Goal: Task Accomplishment & Management: Manage account settings

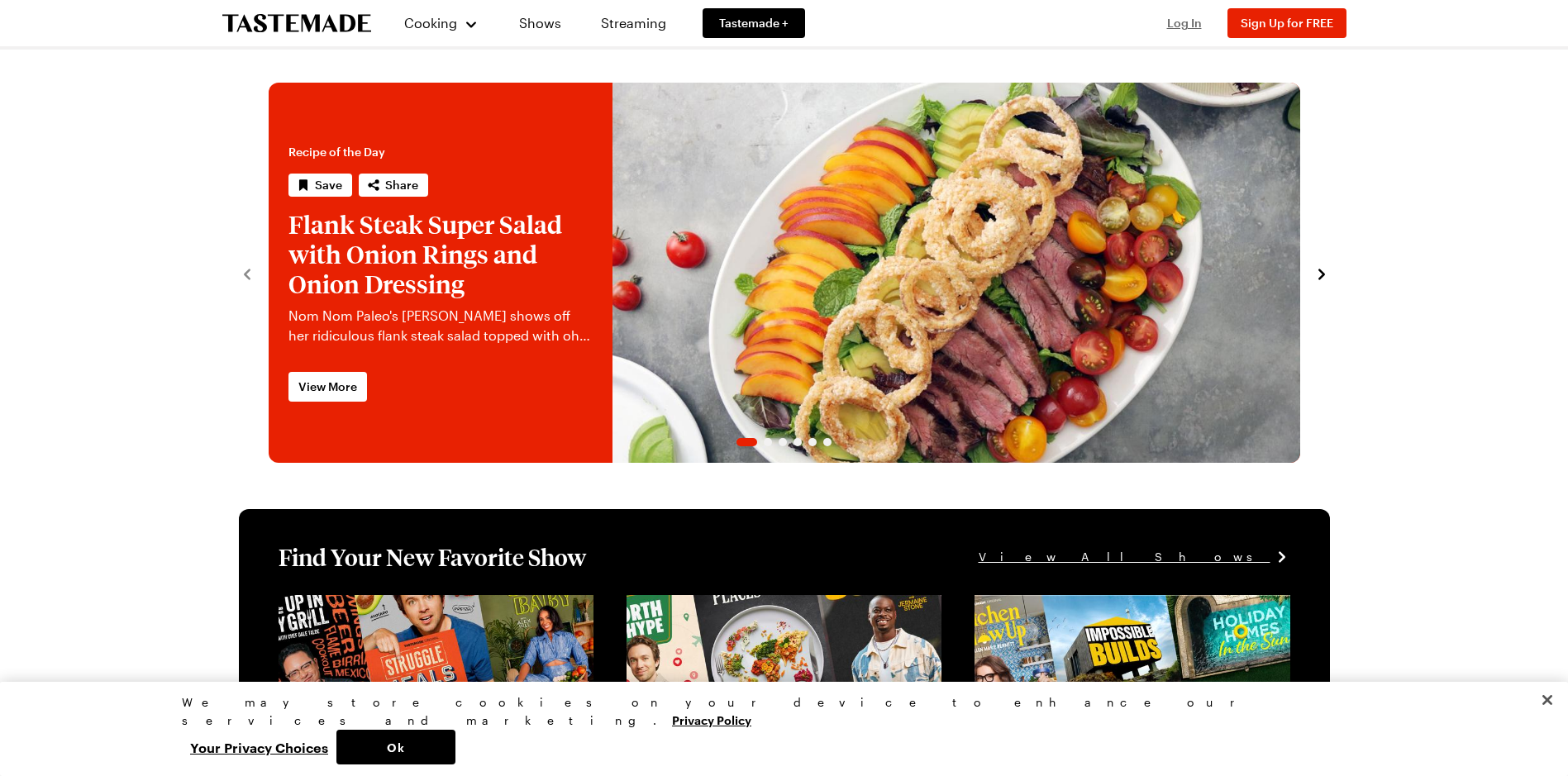
click at [1203, 22] on button "Log In" at bounding box center [1185, 23] width 66 height 17
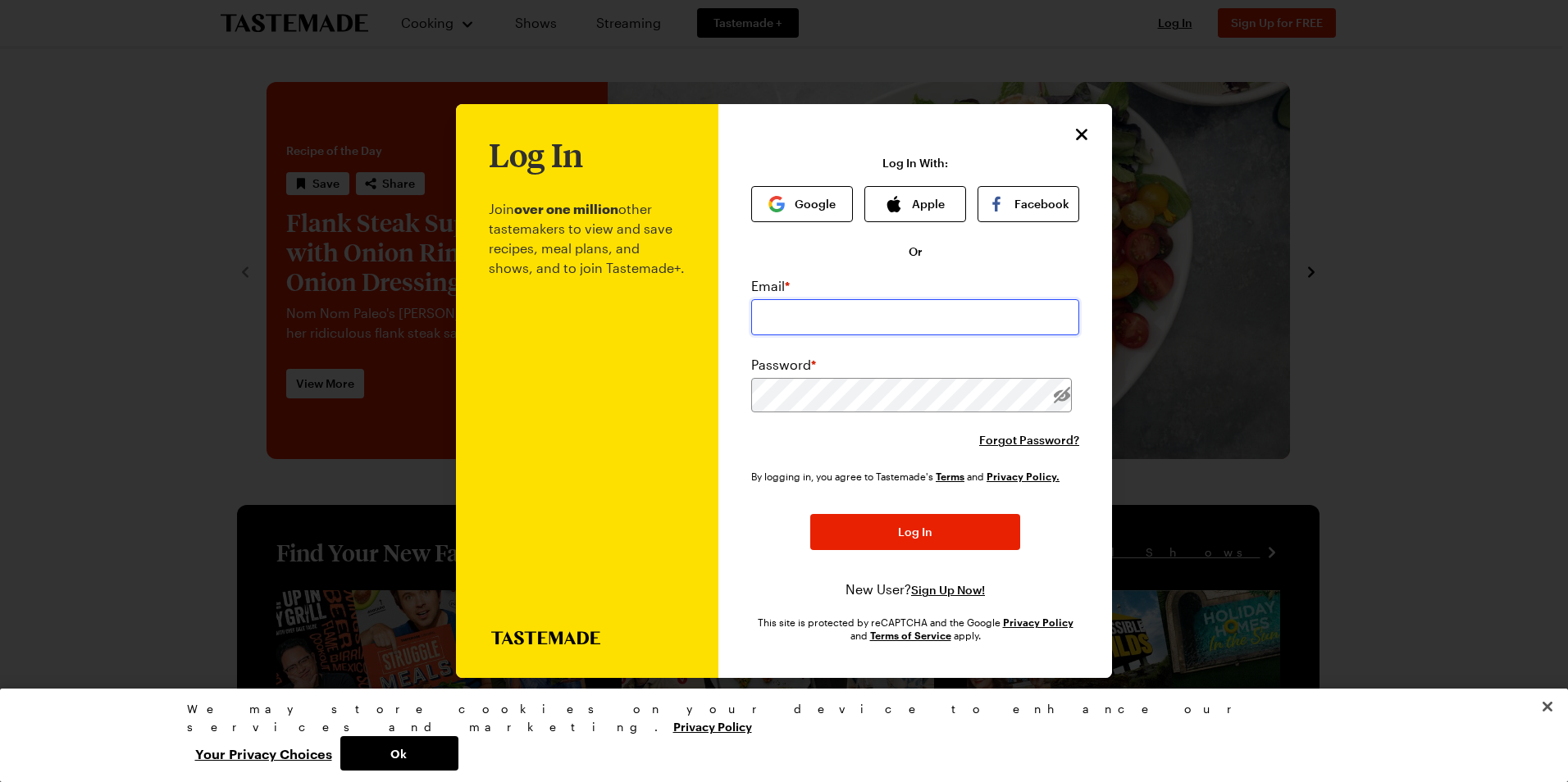
click at [915, 310] on input "email" at bounding box center [914, 317] width 328 height 36
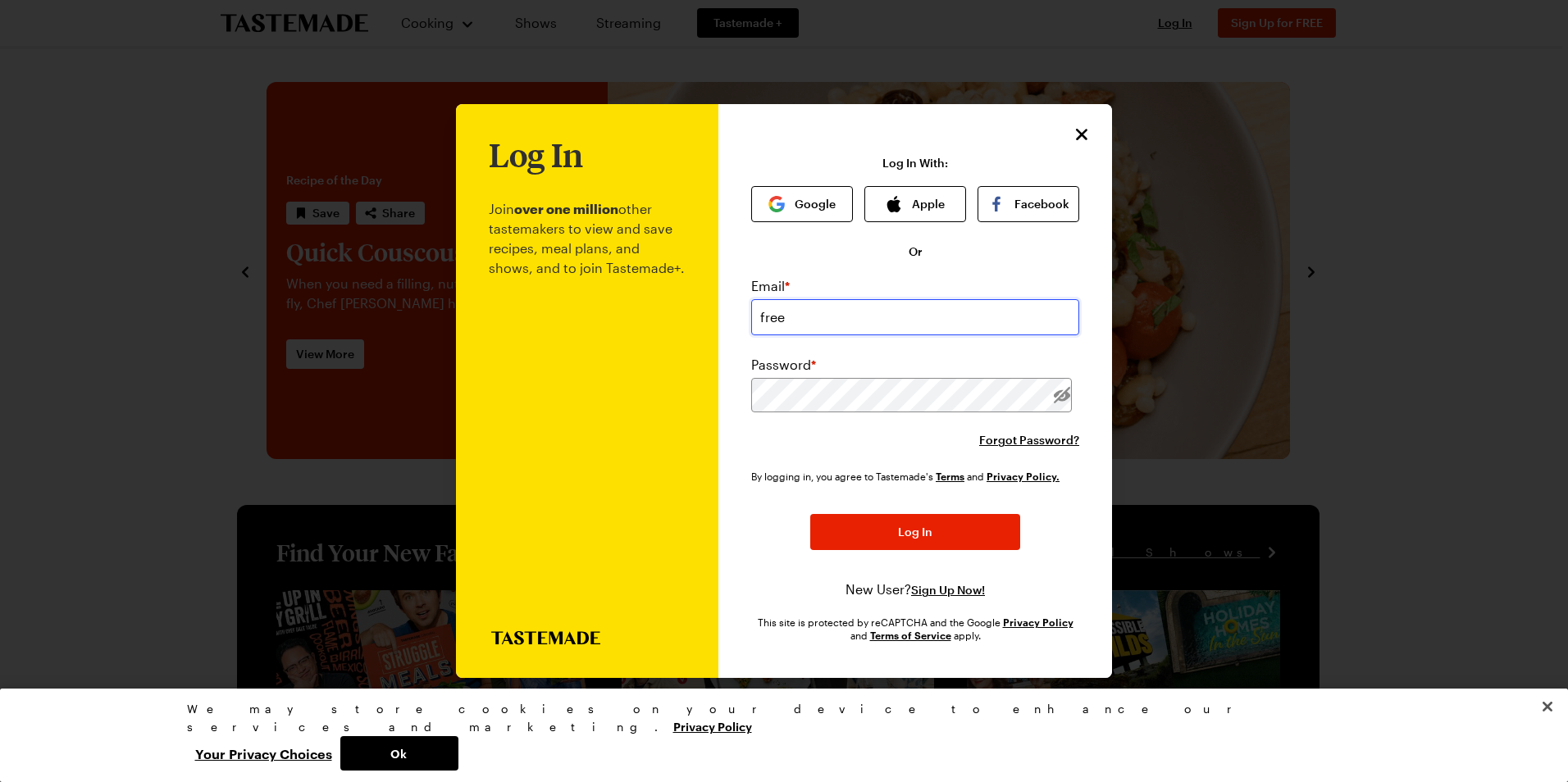
type input "[EMAIL_ADDRESS][DOMAIN_NAME]"
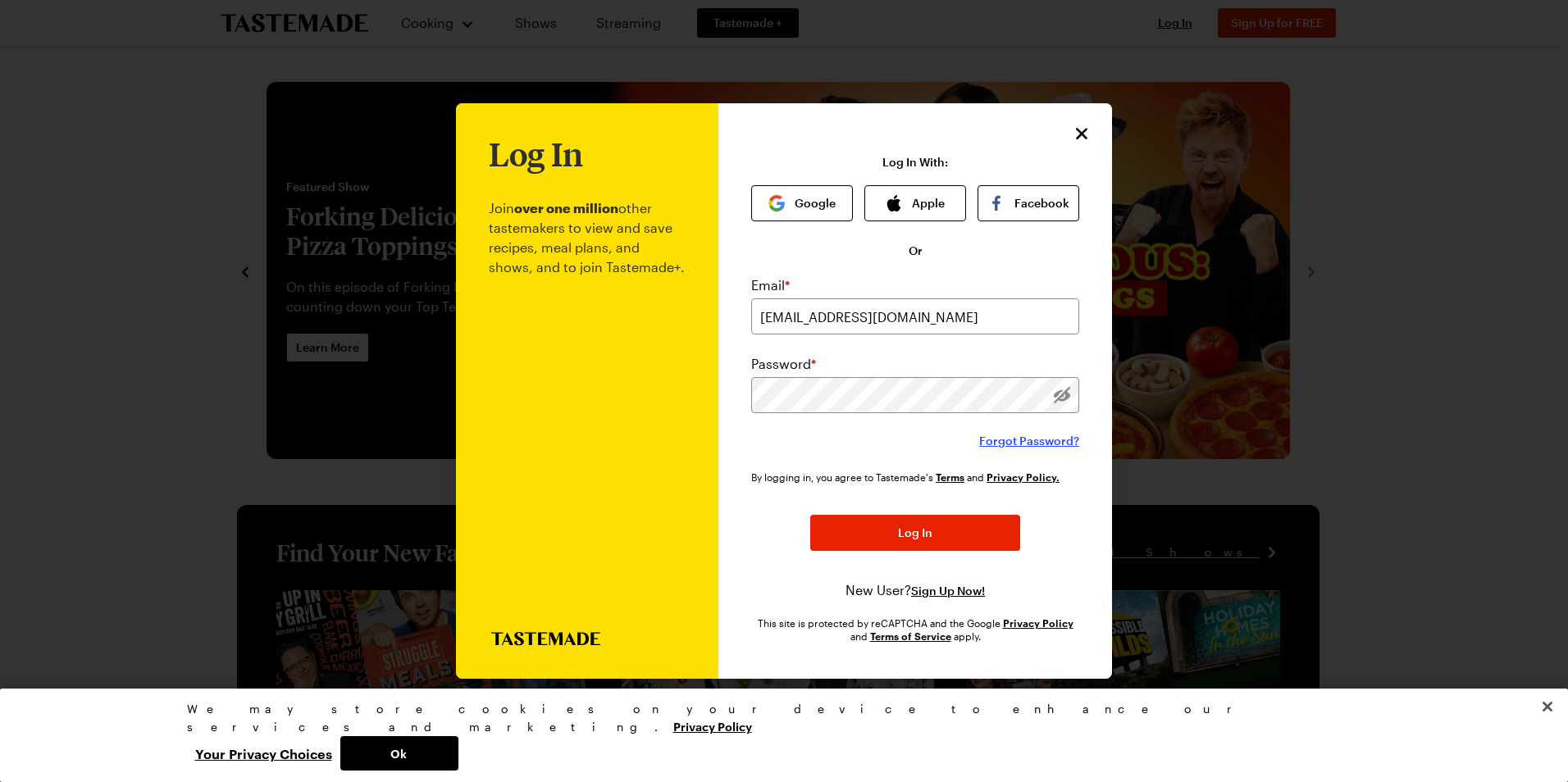
click at [1050, 438] on span "Forgot Password?" at bounding box center [1028, 441] width 100 height 16
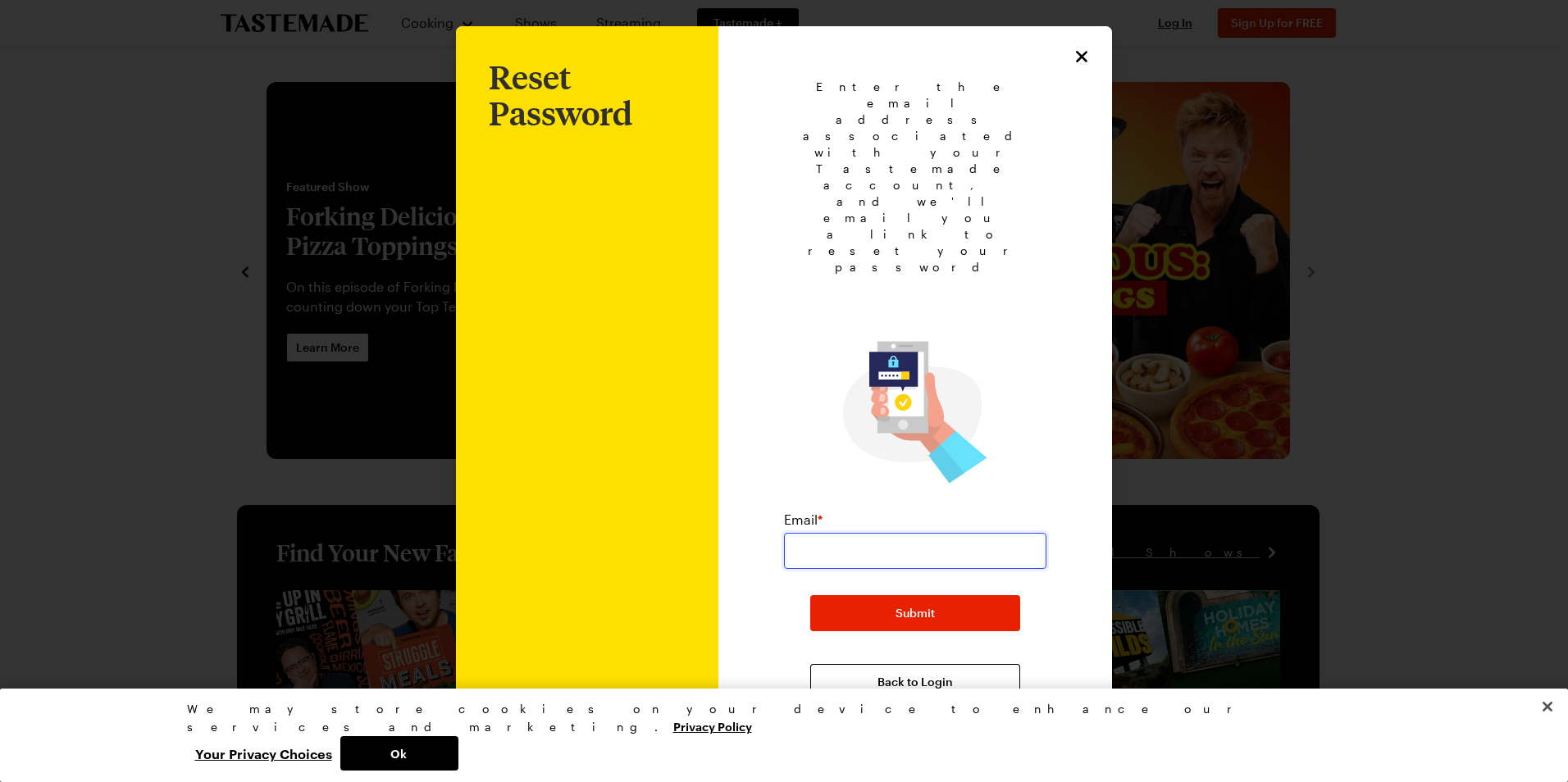
click at [924, 533] on input "email" at bounding box center [914, 550] width 263 height 36
type input "[EMAIL_ADDRESS][DOMAIN_NAME]"
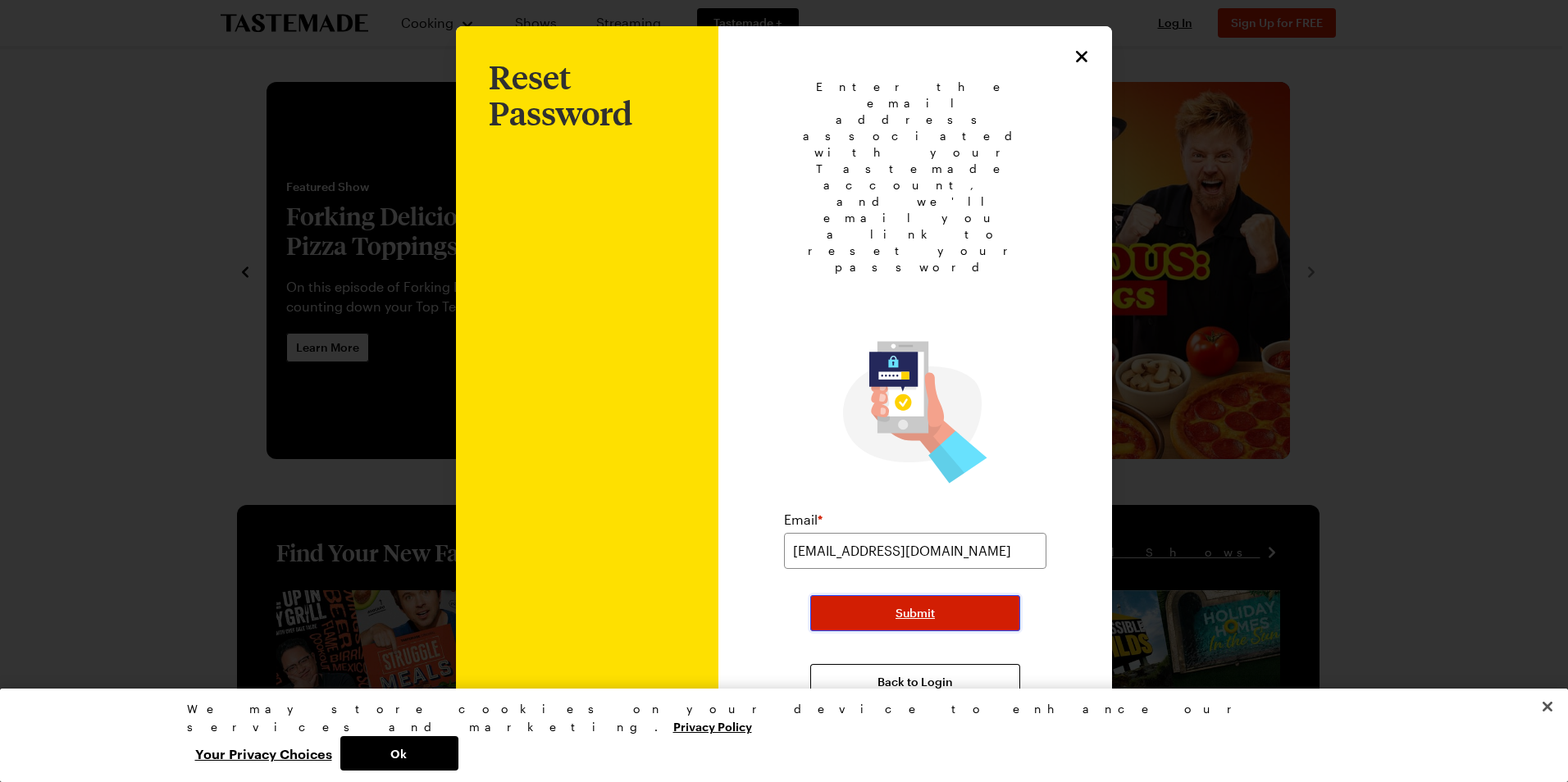
click at [870, 595] on button "Submit" at bounding box center [914, 613] width 210 height 36
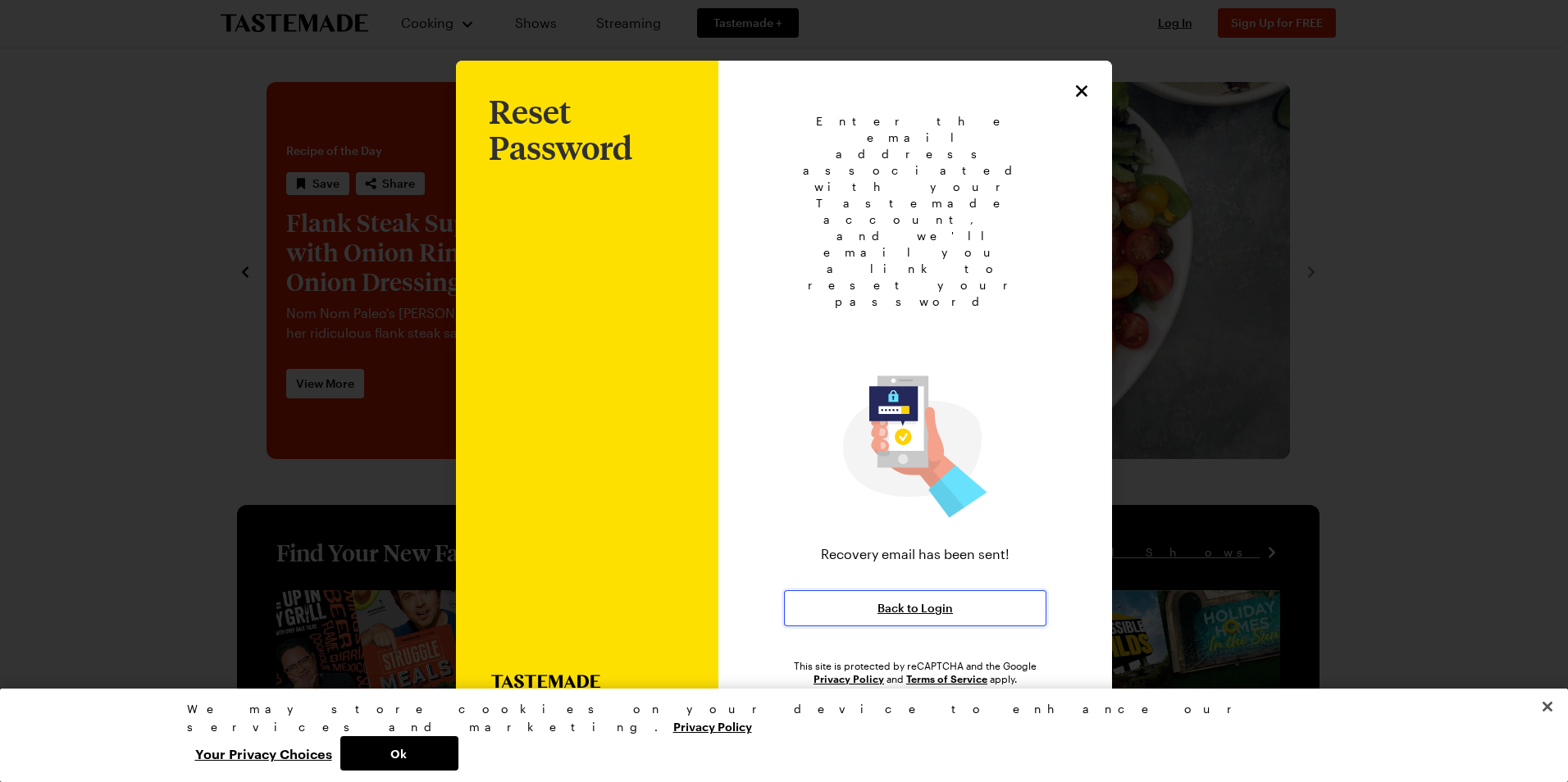
click at [870, 591] on button "Back to Login" at bounding box center [914, 608] width 263 height 36
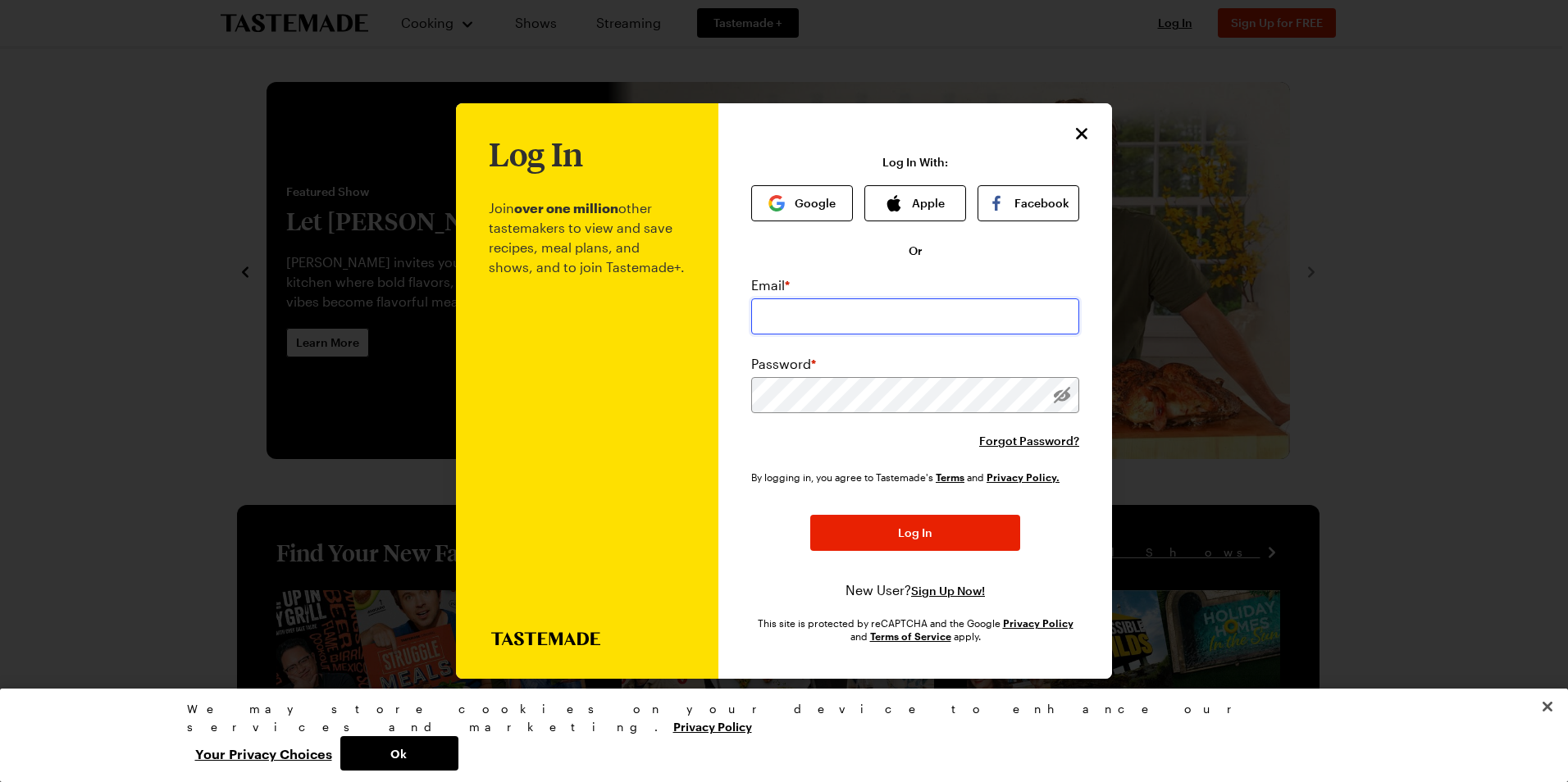
click at [883, 320] on input "email" at bounding box center [914, 316] width 328 height 36
type input "[EMAIL_ADDRESS][DOMAIN_NAME]"
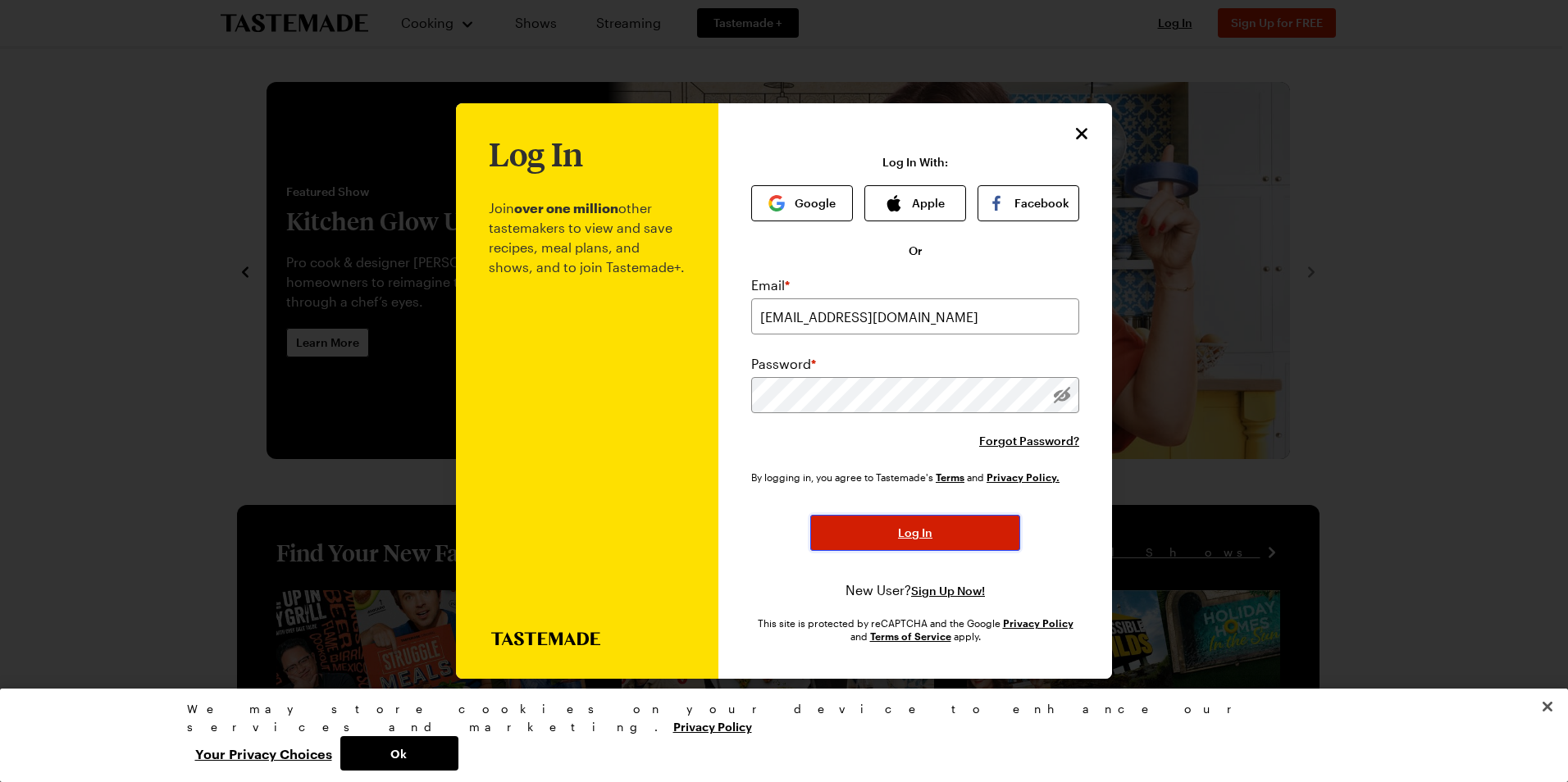
click at [842, 533] on button "Log In" at bounding box center [914, 532] width 210 height 36
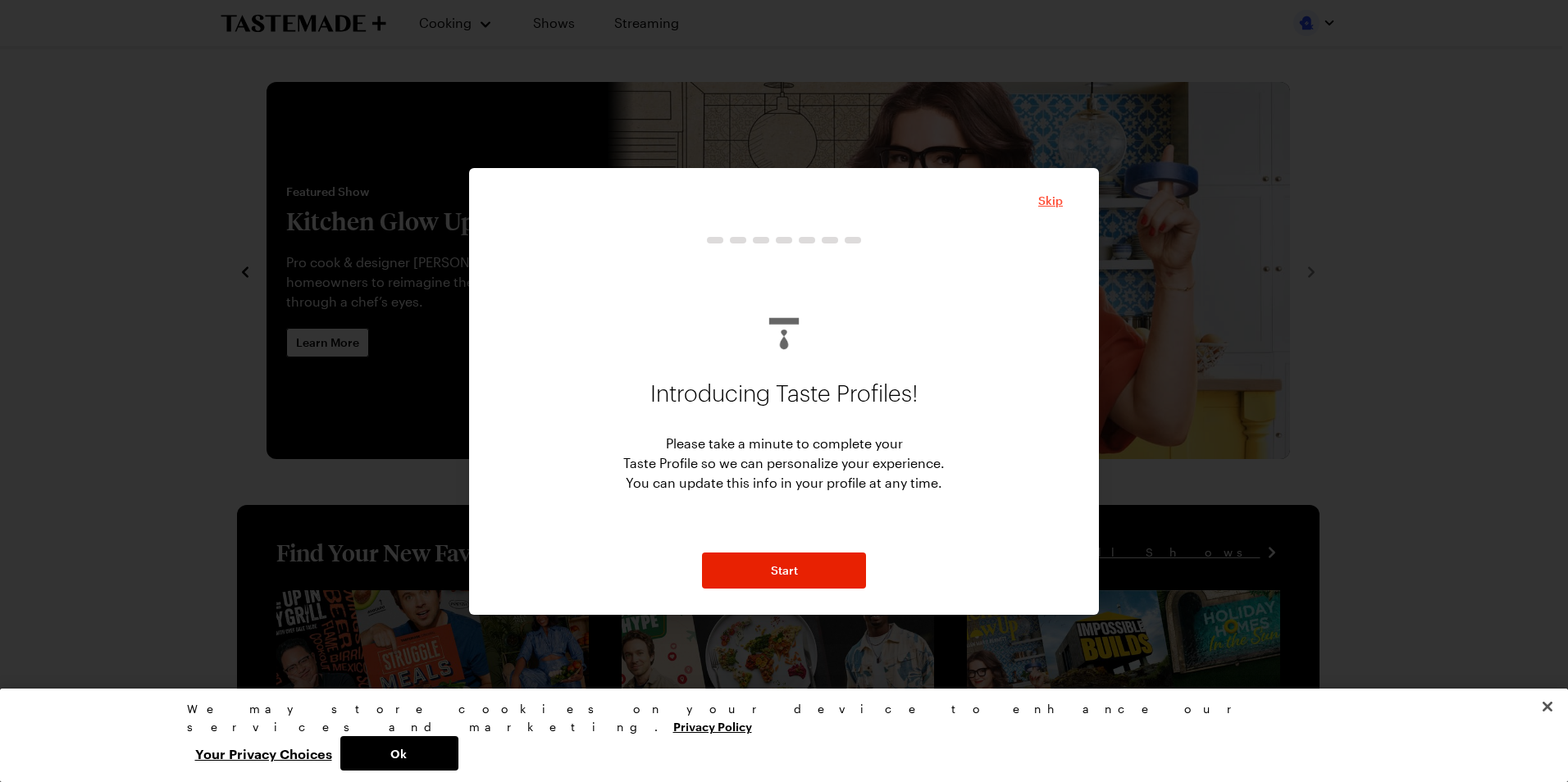
click at [1044, 204] on span "Skip" at bounding box center [1050, 201] width 25 height 16
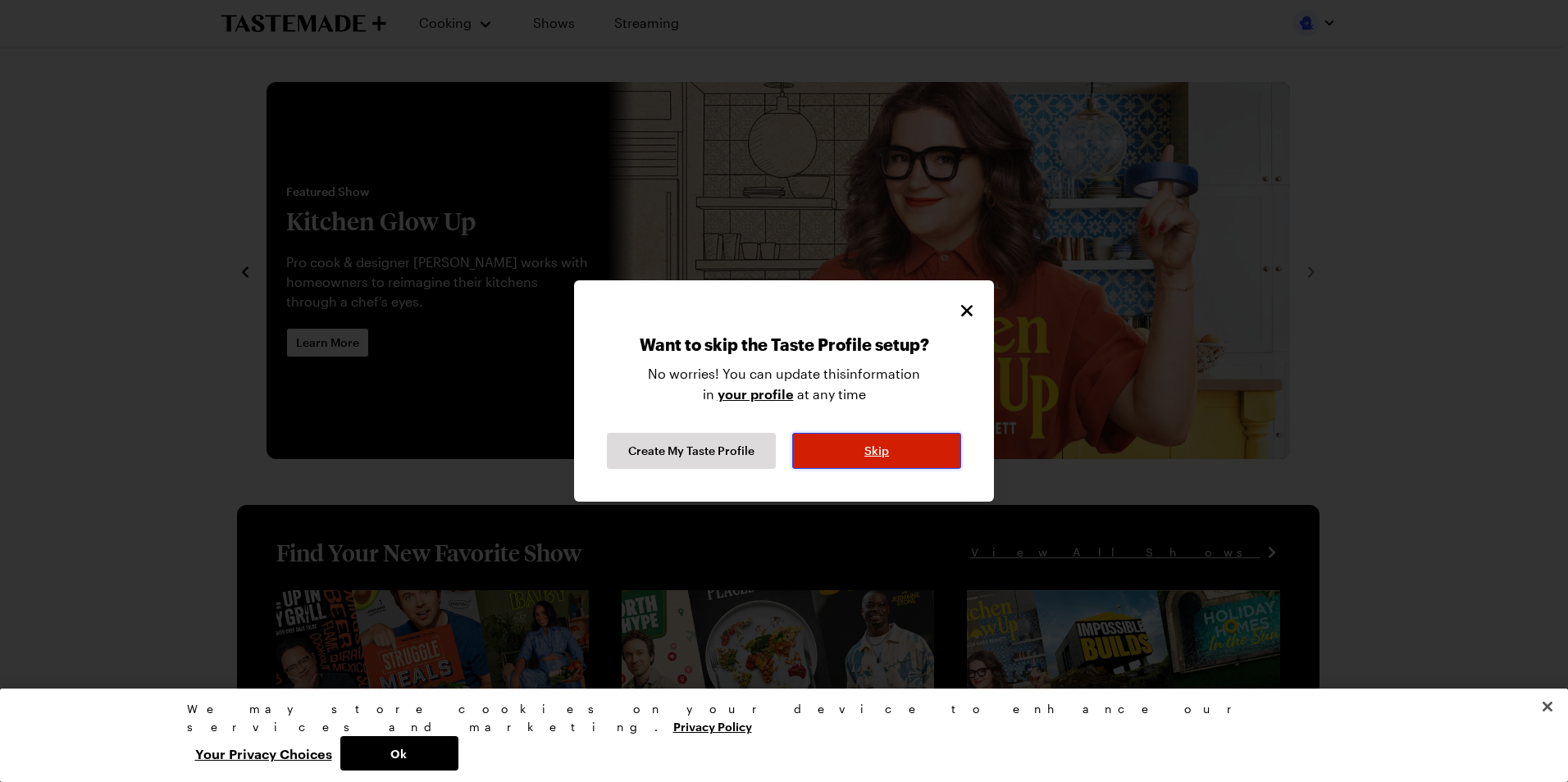
click at [861, 450] on button "Skip" at bounding box center [876, 451] width 169 height 36
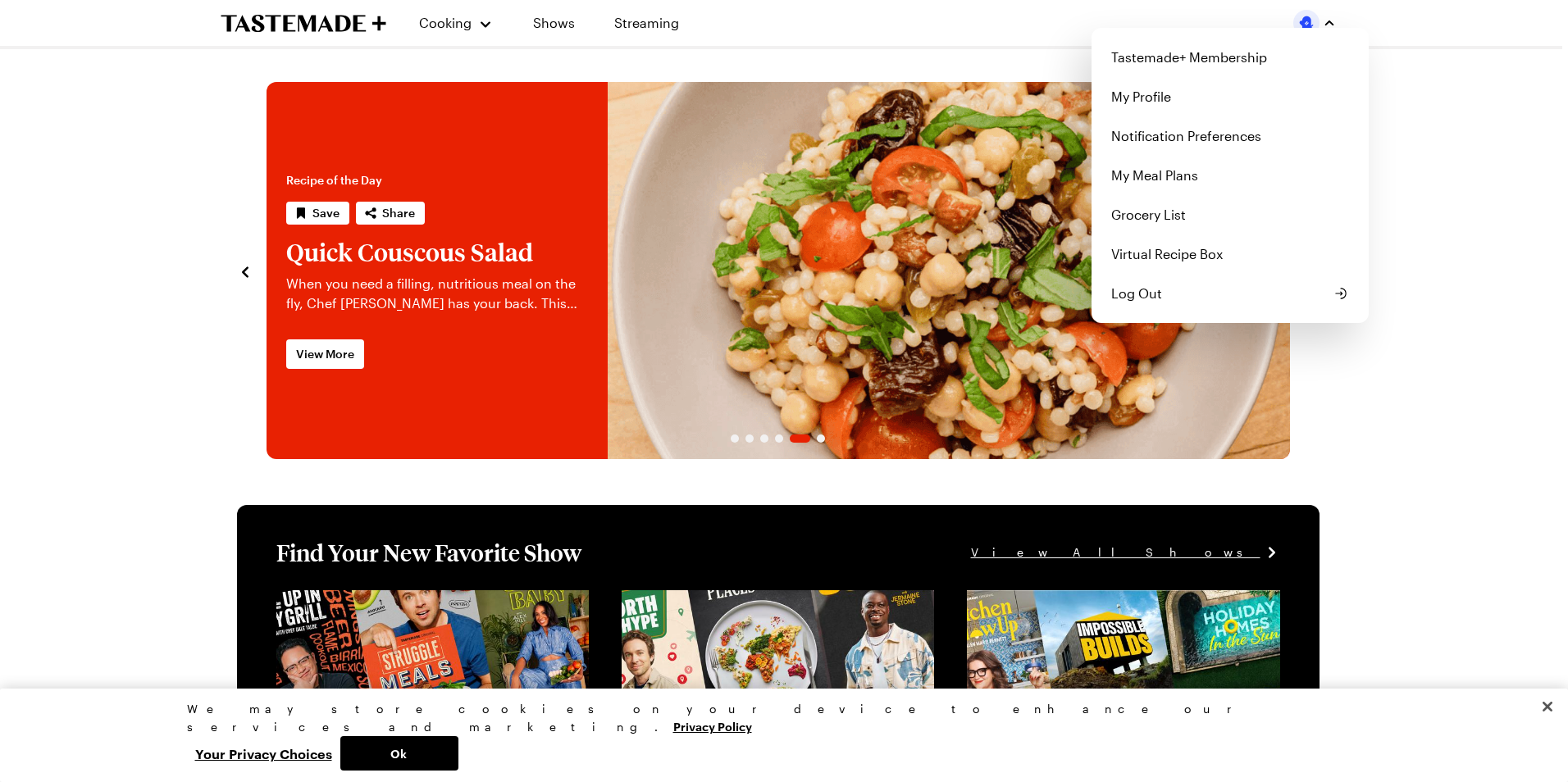
click at [1300, 28] on div "Tastemade+ Membership My Profile Notification Preferences My Meal Plans Grocery…" at bounding box center [1314, 23] width 43 height 27
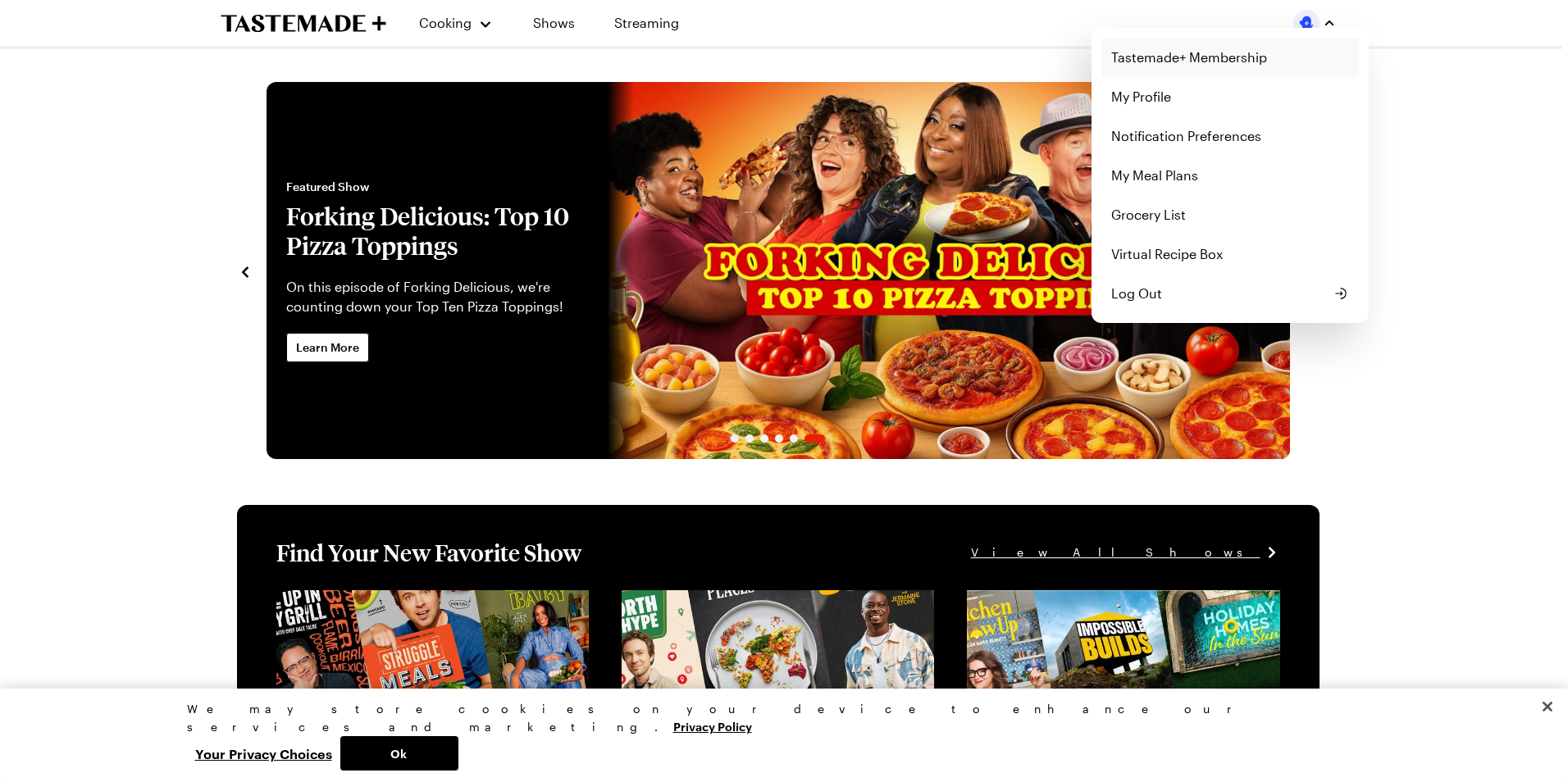
click at [1180, 50] on link "Tastemade+ Membership" at bounding box center [1229, 57] width 257 height 39
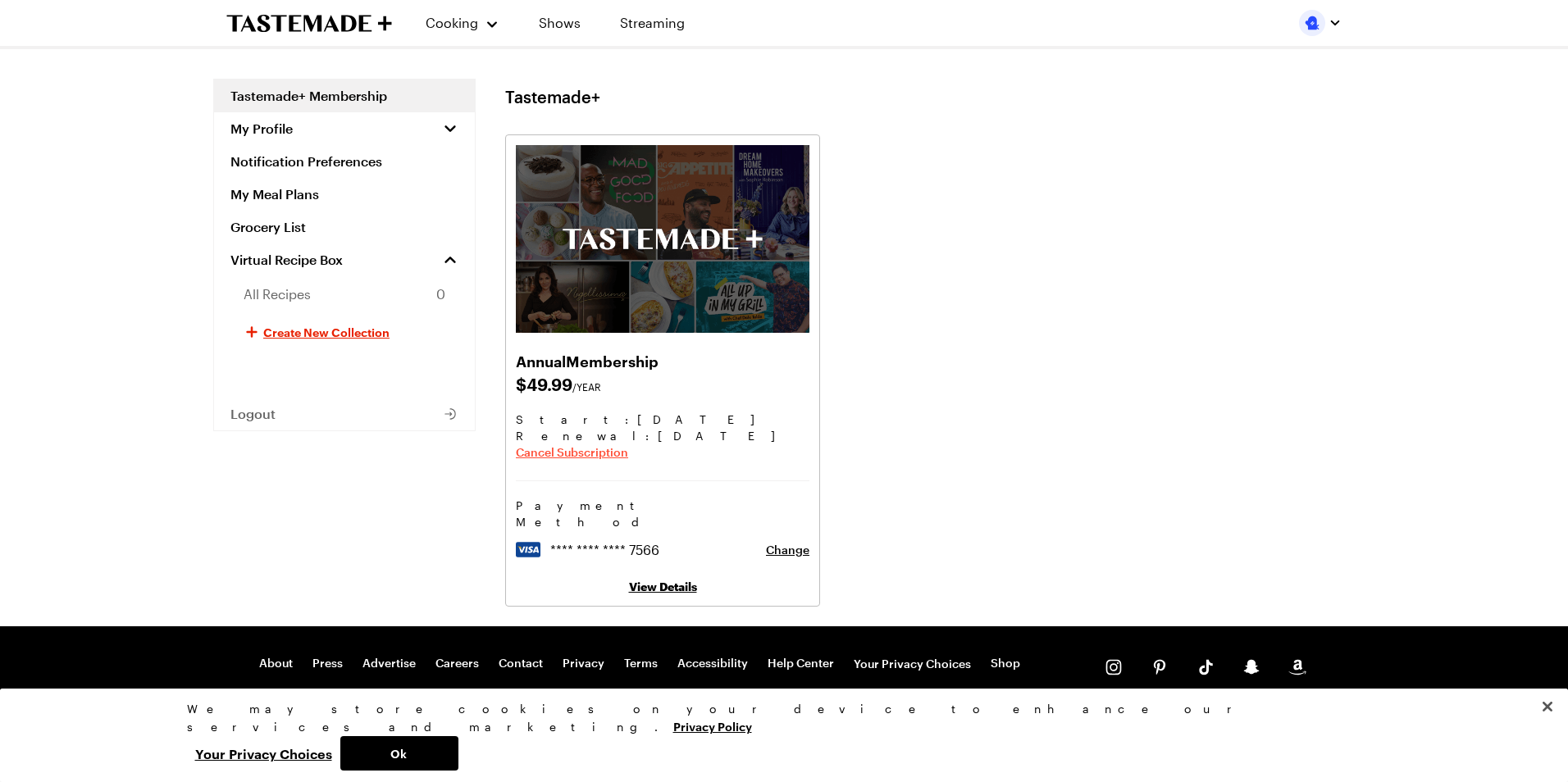
click at [611, 444] on span "Cancel Subscription" at bounding box center [571, 452] width 113 height 16
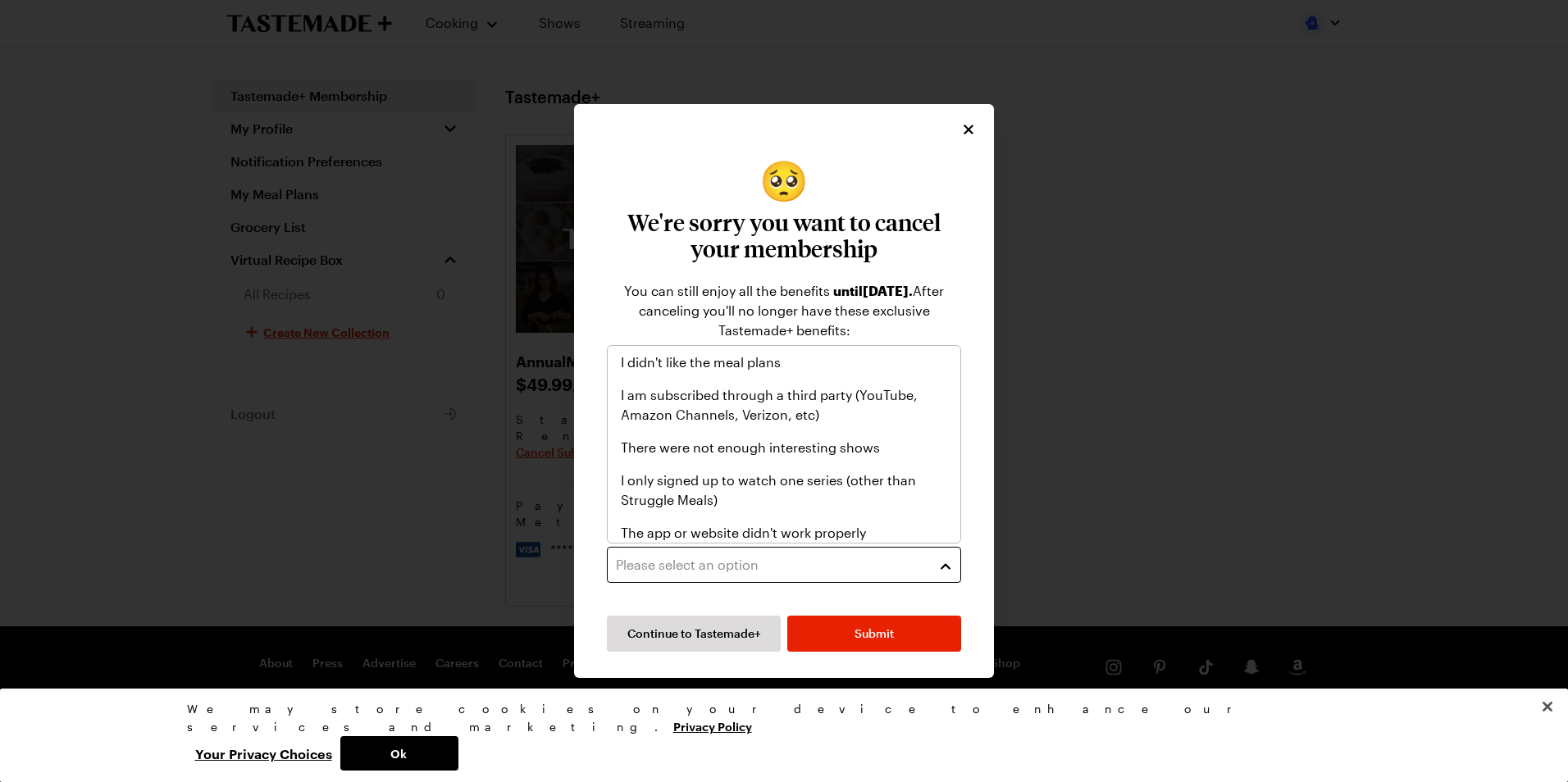
click at [931, 563] on button "Please select an option" at bounding box center [784, 564] width 354 height 36
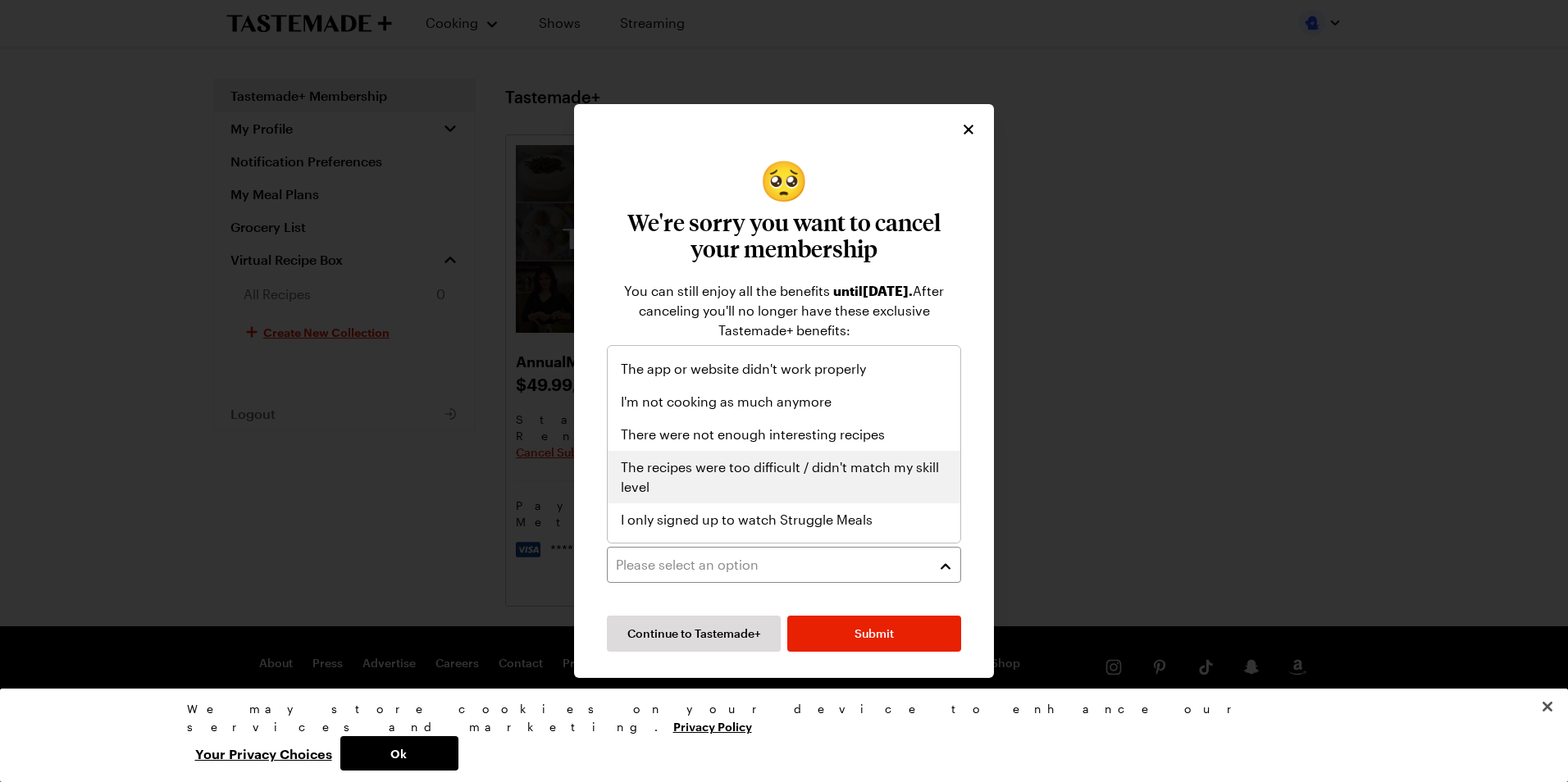
scroll to position [190, 0]
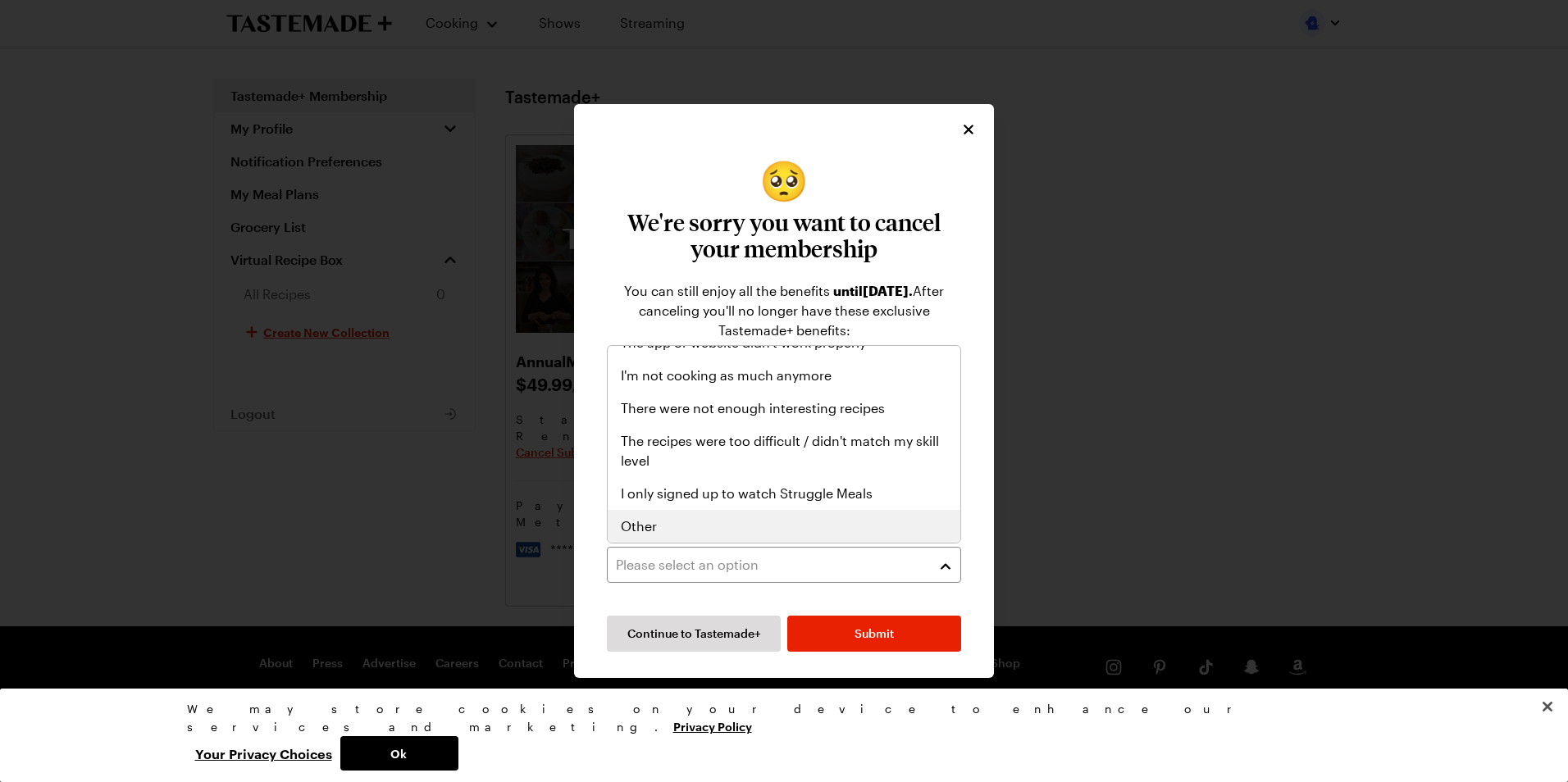
click at [782, 521] on div "Other" at bounding box center [784, 526] width 326 height 19
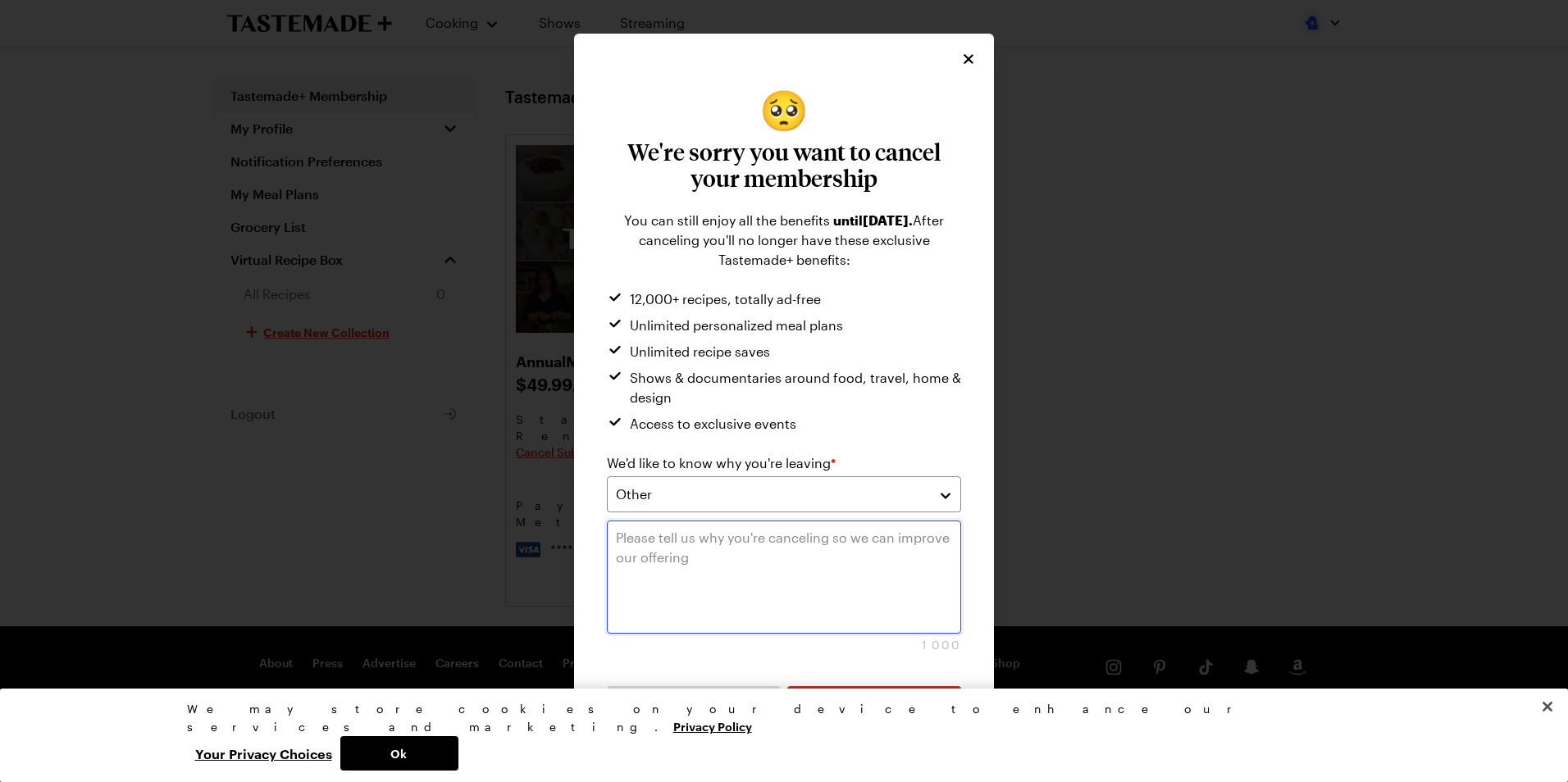
click at [769, 547] on textarea at bounding box center [784, 578] width 354 height 114
type textarea "too expensive"
click at [846, 711] on button "Submit" at bounding box center [874, 704] width 174 height 36
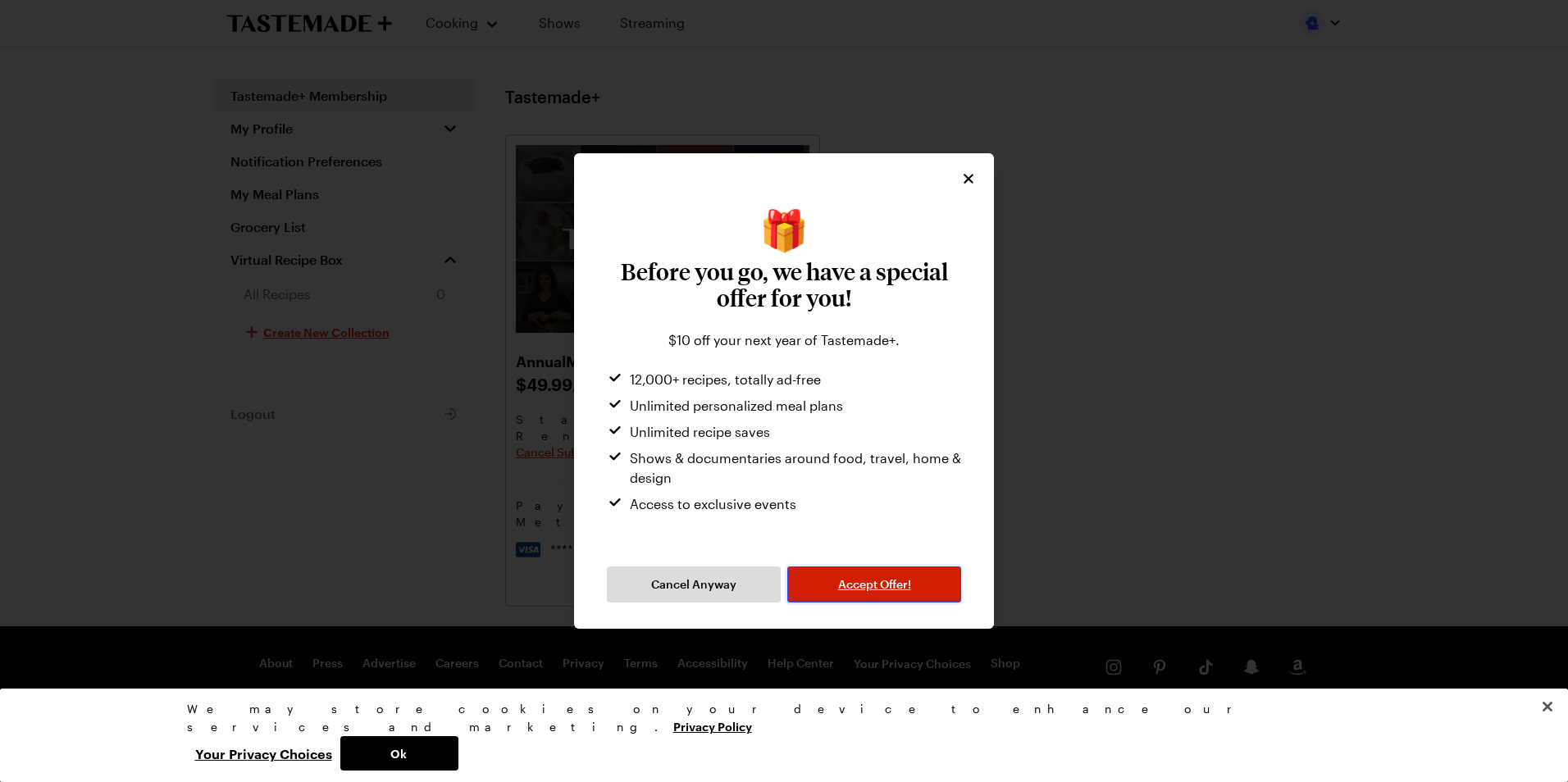
click at [892, 589] on span "Accept Offer!" at bounding box center [874, 585] width 73 height 16
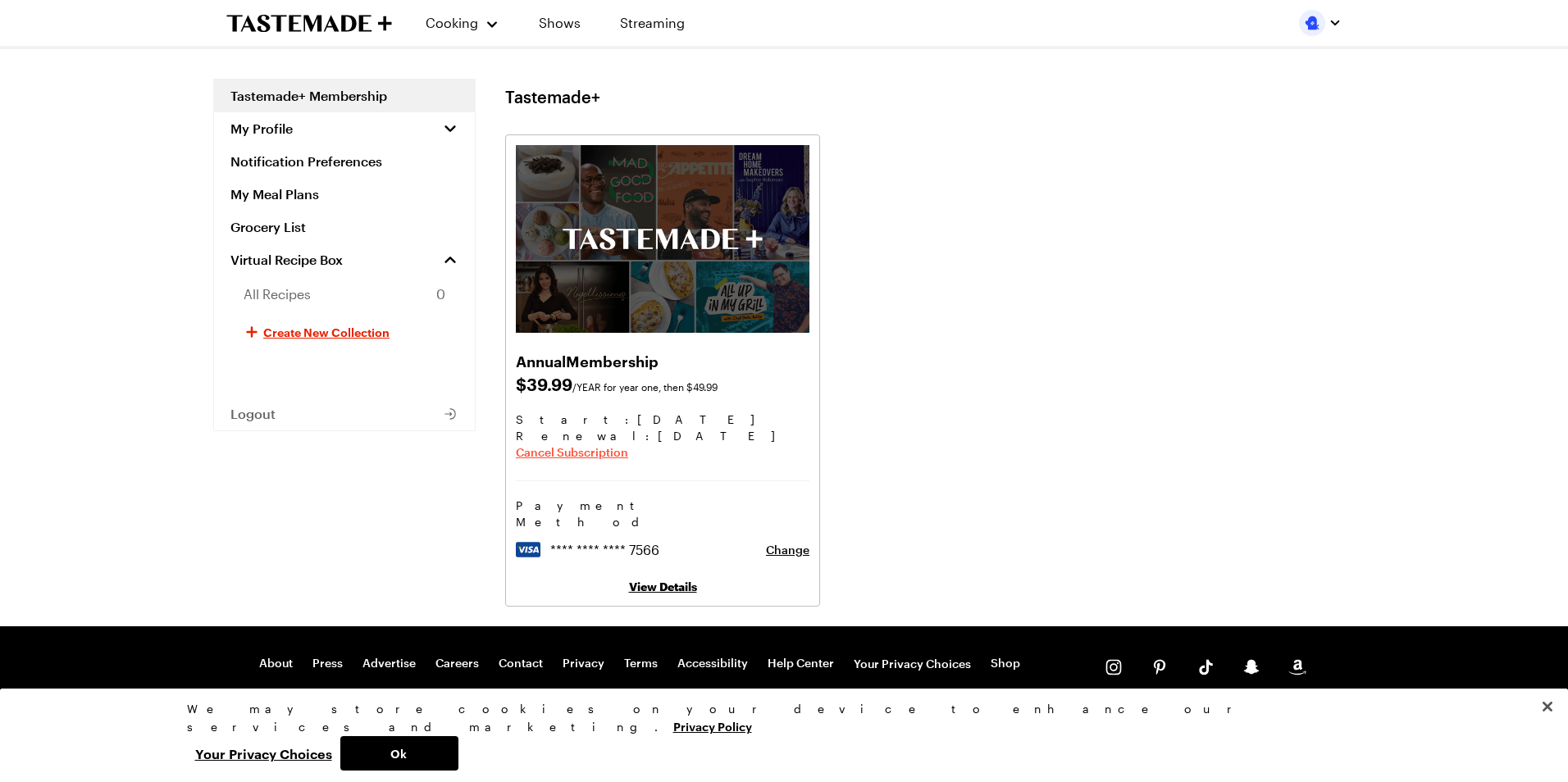
click at [570, 456] on span "Cancel Subscription" at bounding box center [571, 452] width 113 height 16
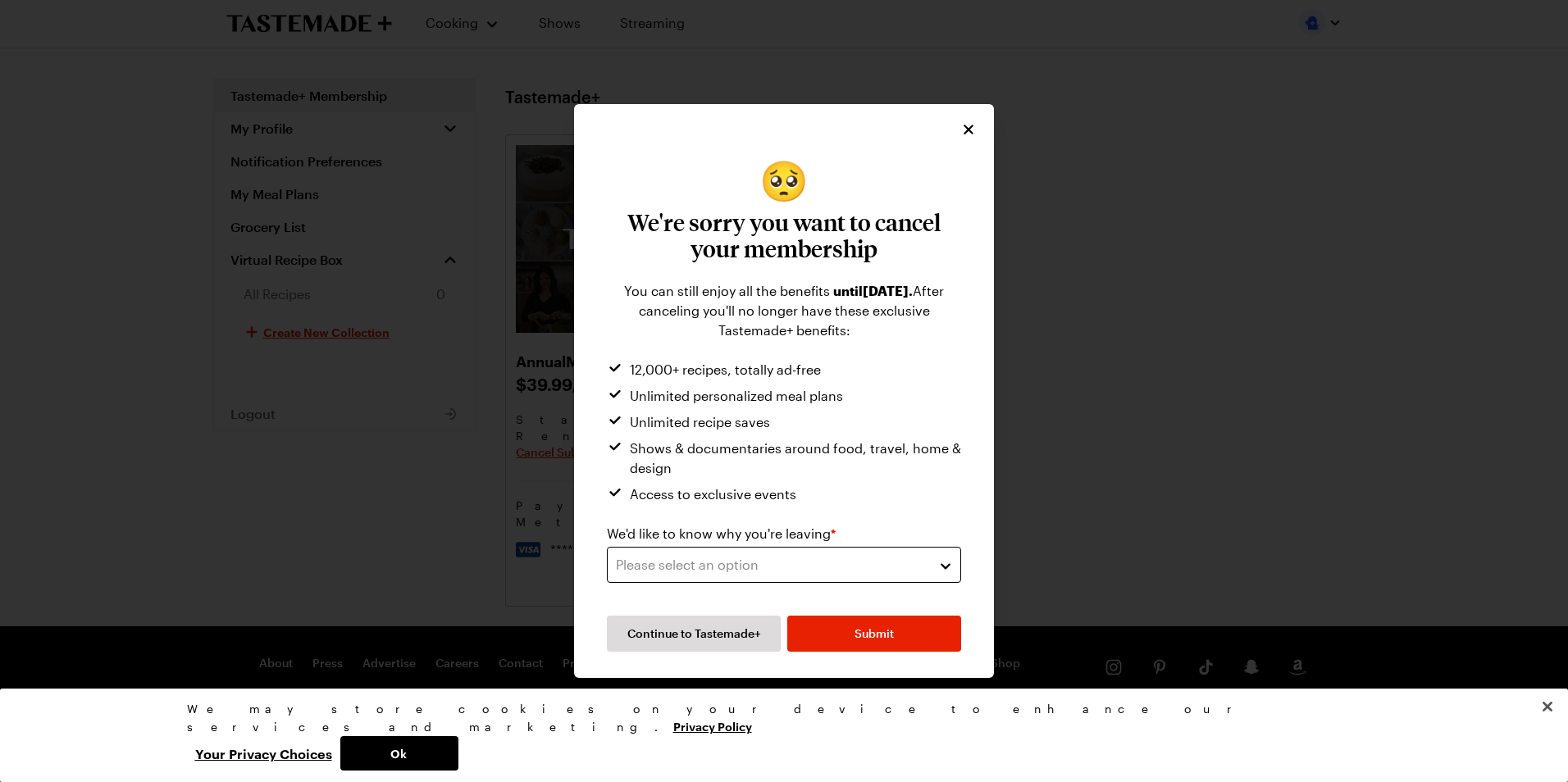
click at [921, 570] on div "Please select an option" at bounding box center [772, 564] width 311 height 19
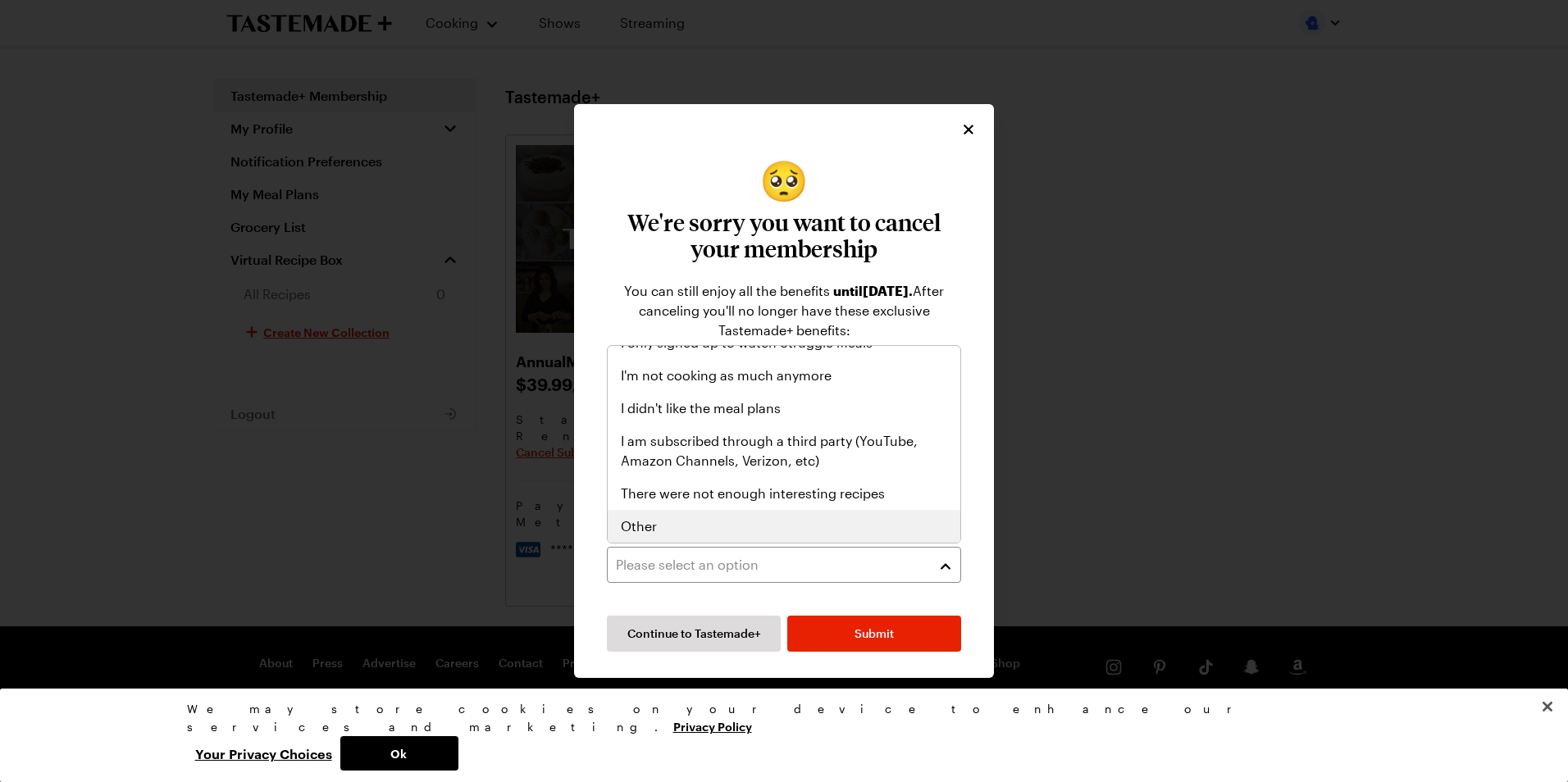
click at [685, 531] on div "Other" at bounding box center [784, 526] width 326 height 19
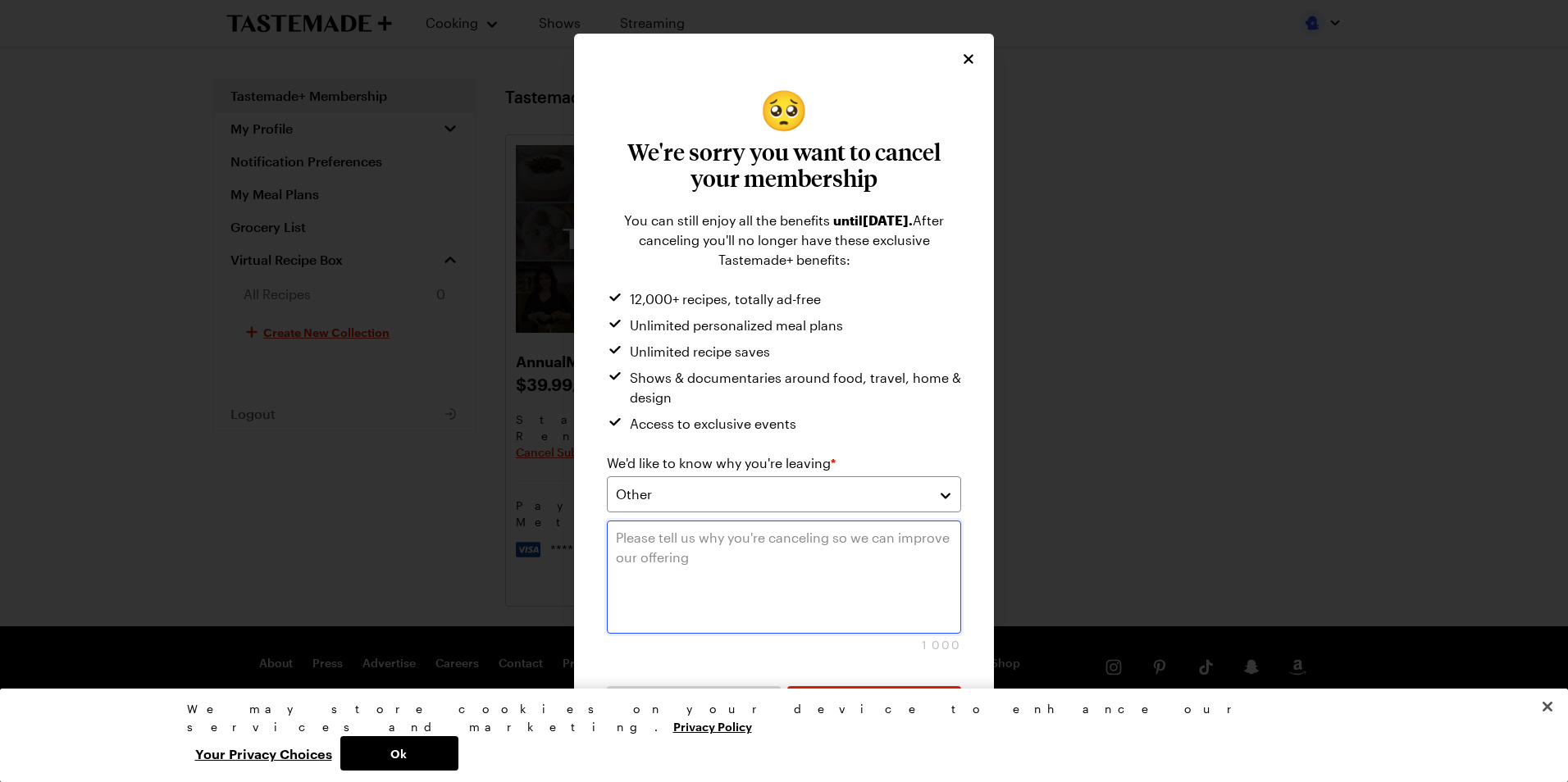
click at [676, 543] on textarea at bounding box center [784, 578] width 354 height 114
type textarea "too expensive"
click at [845, 699] on button "Submit" at bounding box center [874, 704] width 174 height 36
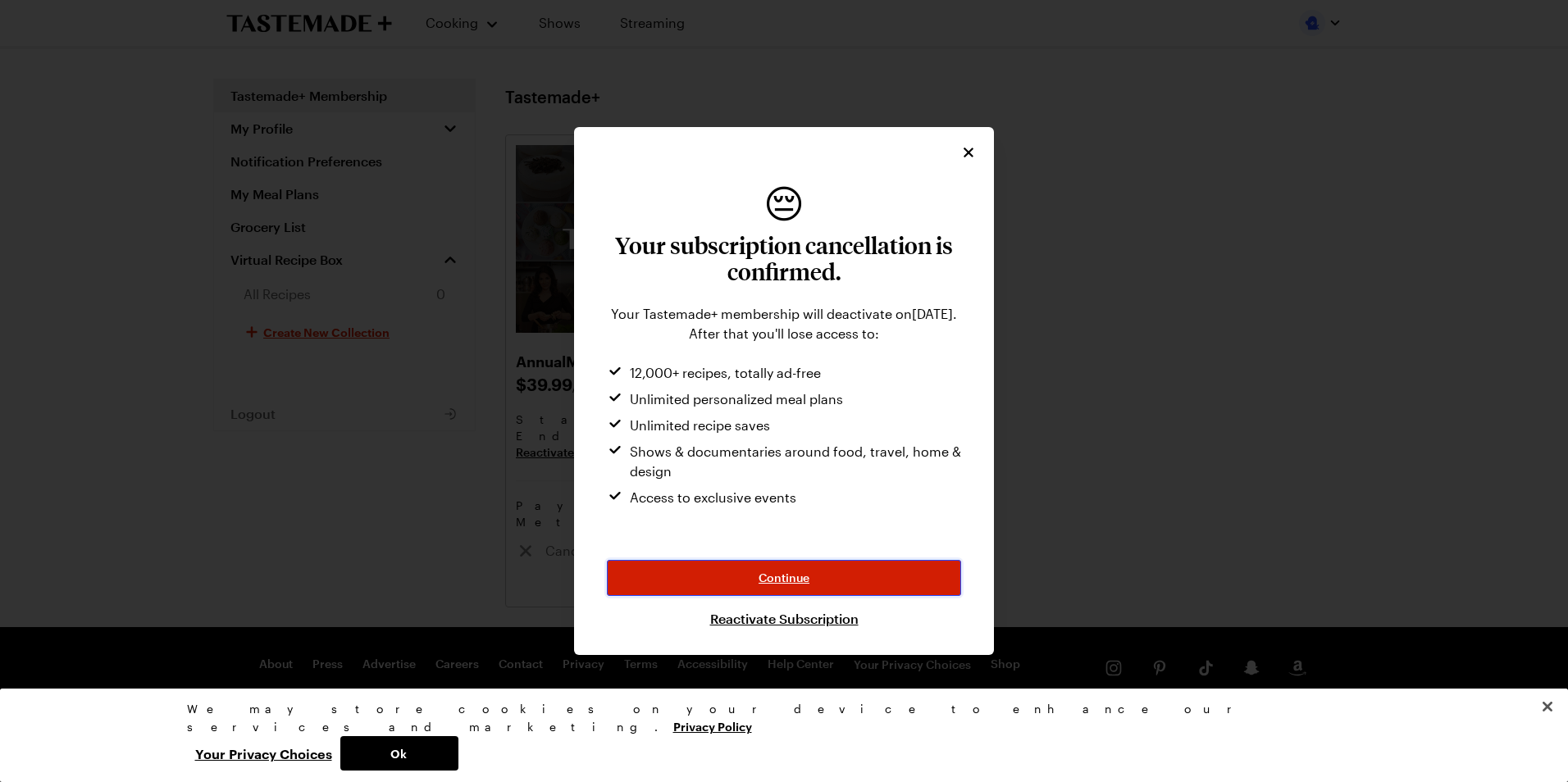
click at [816, 581] on button "Continue" at bounding box center [784, 578] width 354 height 36
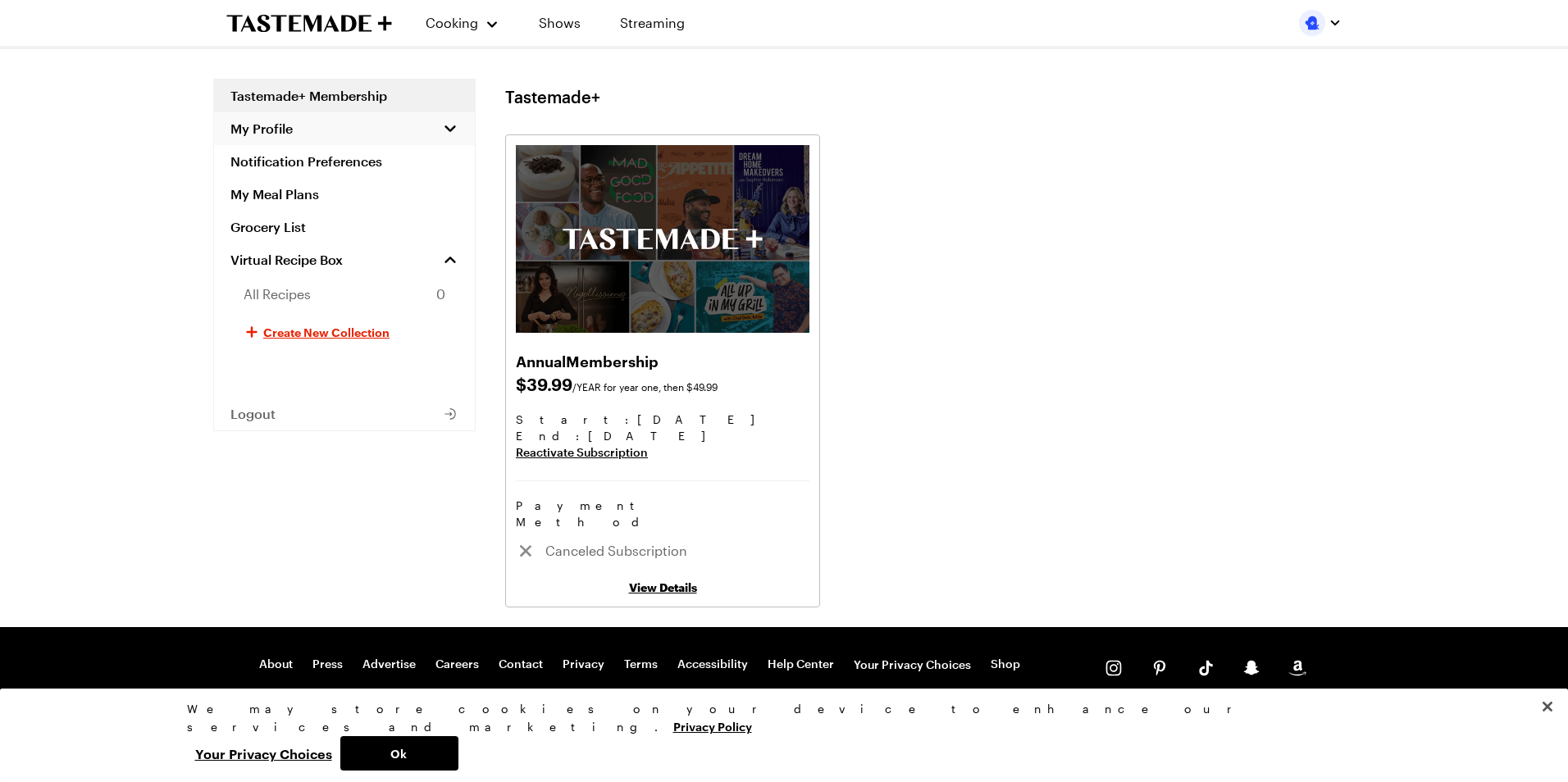
click at [271, 126] on span "My Profile" at bounding box center [262, 129] width 62 height 16
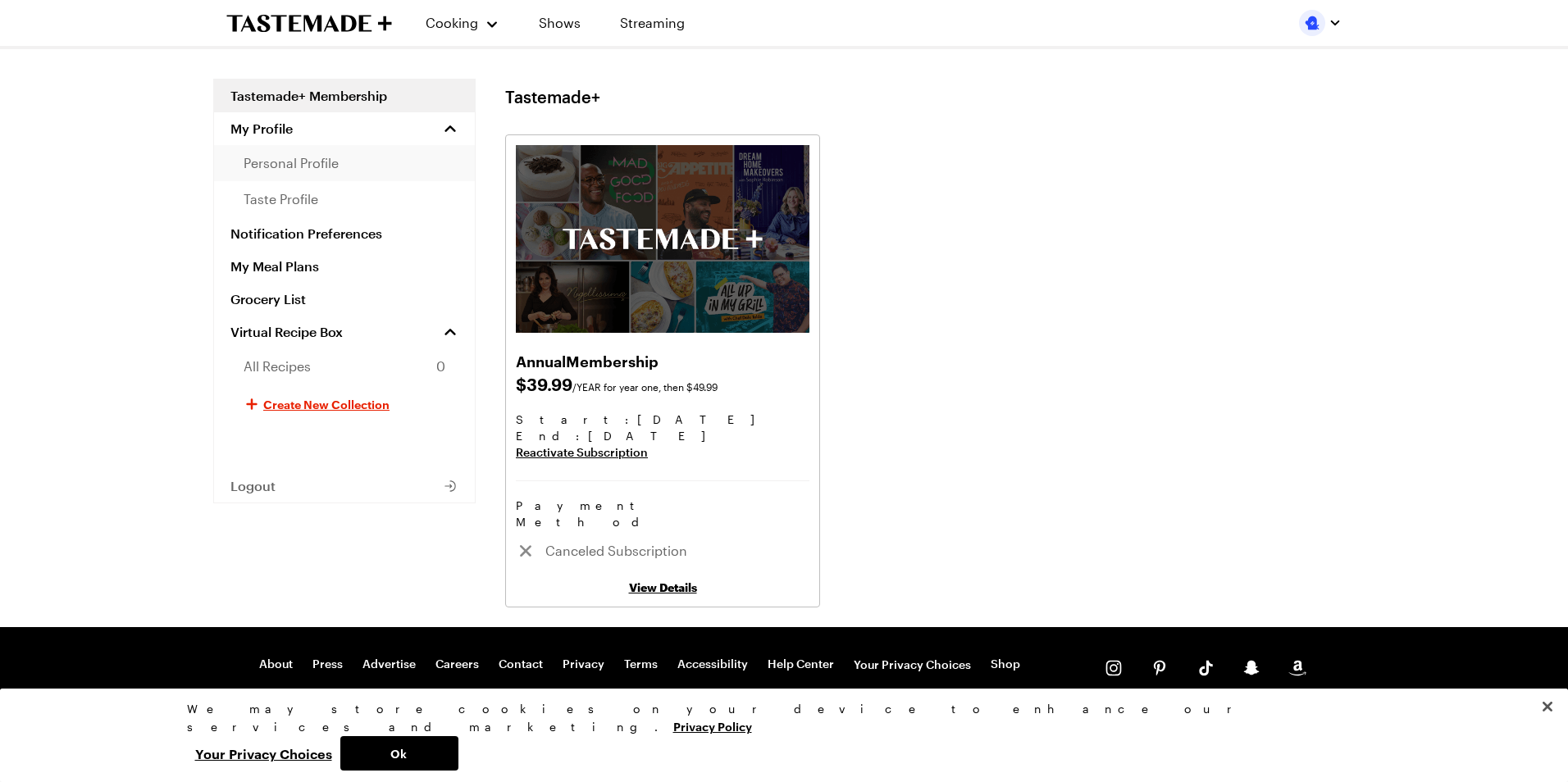
click at [279, 168] on span "personal profile" at bounding box center [291, 162] width 95 height 19
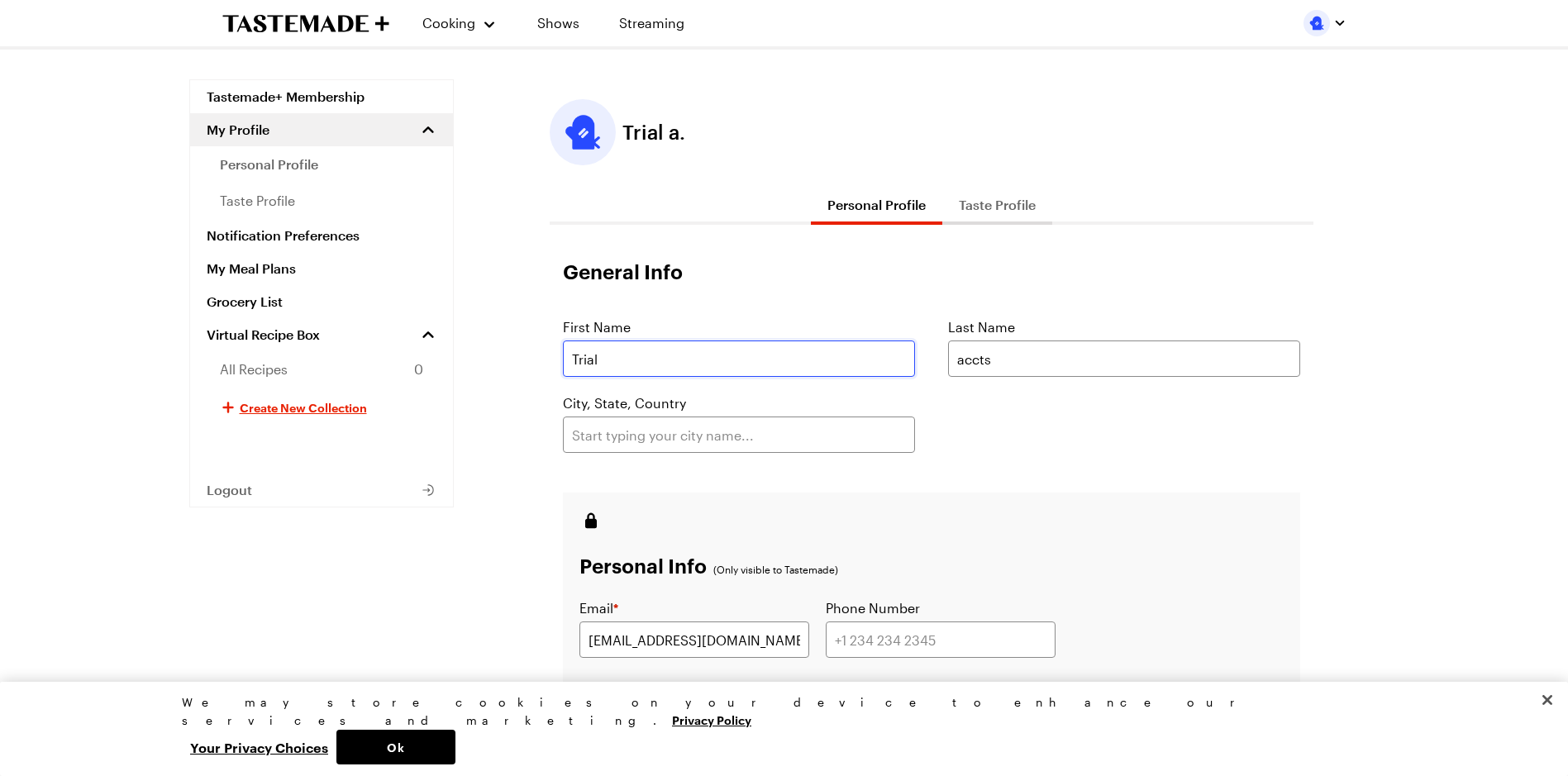
click at [624, 354] on input "Trial" at bounding box center [739, 358] width 353 height 36
type input "T"
type input "F"
